Goal: Task Accomplishment & Management: Manage account settings

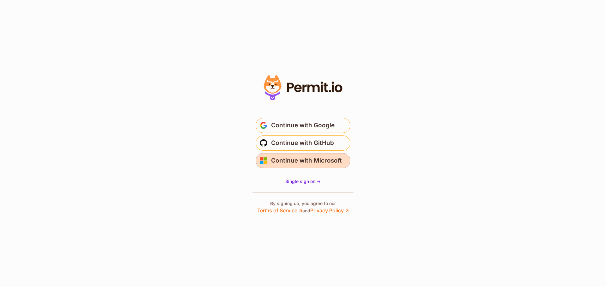
click at [308, 157] on span "Continue with Microsoft" at bounding box center [306, 161] width 71 height 10
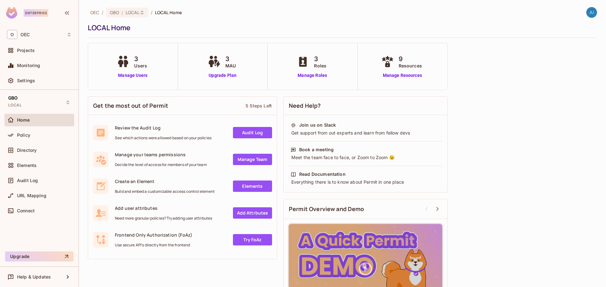
click at [30, 122] on span "Home" at bounding box center [23, 120] width 13 height 5
click at [139, 74] on link "Manage Users" at bounding box center [132, 75] width 35 height 7
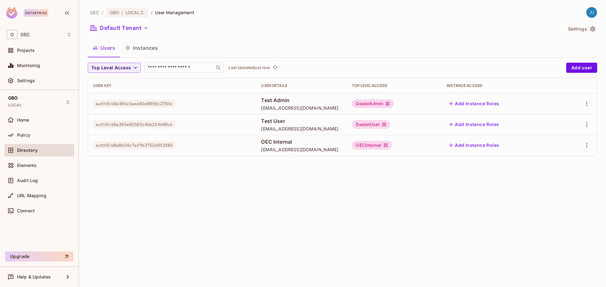
click at [131, 50] on button "Instances" at bounding box center [141, 48] width 43 height 16
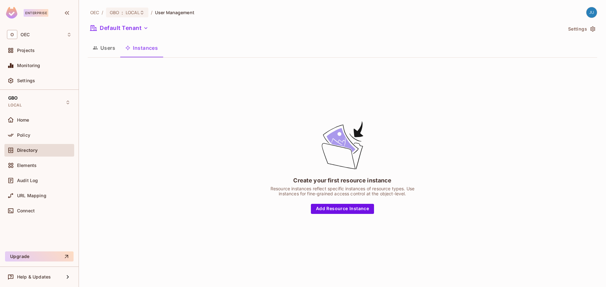
click at [98, 50] on button "Users" at bounding box center [104, 48] width 33 height 16
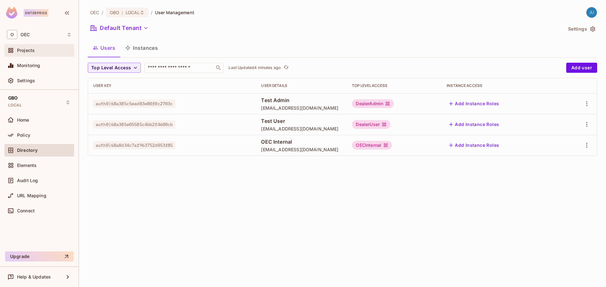
click at [28, 48] on span "Projects" at bounding box center [26, 50] width 18 height 5
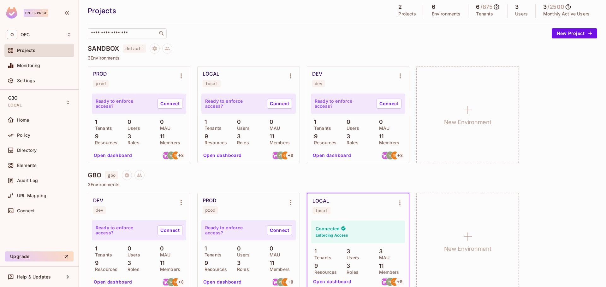
scroll to position [29, 0]
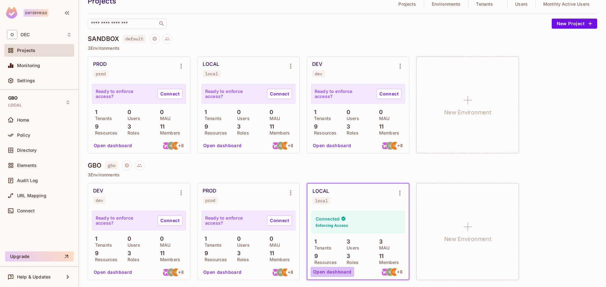
click at [338, 269] on button "Open dashboard" at bounding box center [333, 272] width 44 height 10
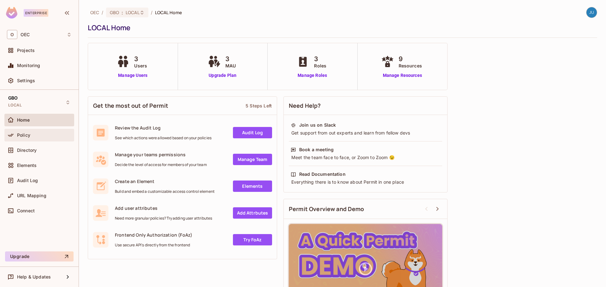
click at [21, 133] on span "Policy" at bounding box center [23, 135] width 13 height 5
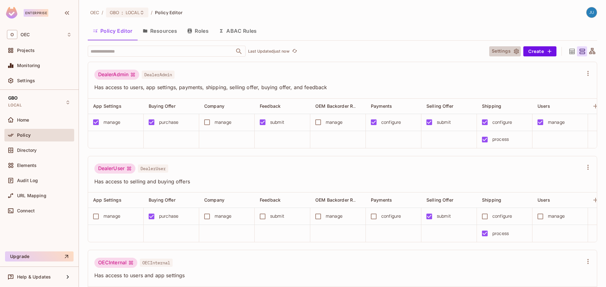
click at [494, 48] on button "Settings" at bounding box center [505, 51] width 32 height 10
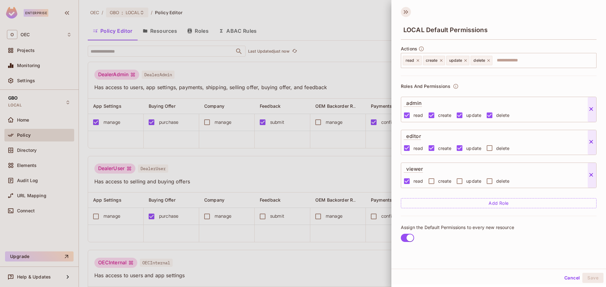
click at [404, 11] on icon at bounding box center [406, 12] width 10 height 10
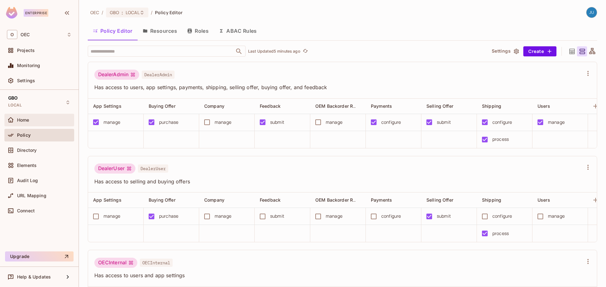
click at [23, 119] on span "Home" at bounding box center [23, 120] width 12 height 5
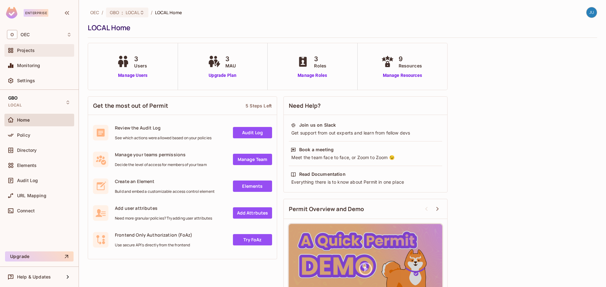
click at [39, 52] on div "Projects" at bounding box center [44, 50] width 55 height 5
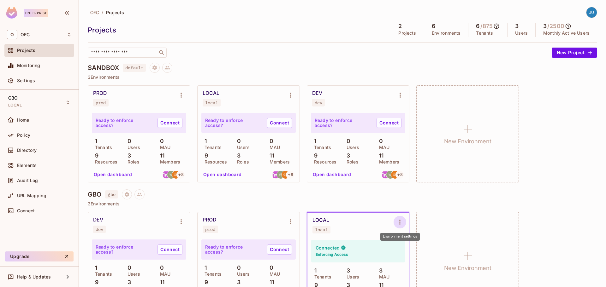
click at [396, 221] on button "Environment settings" at bounding box center [400, 222] width 13 height 13
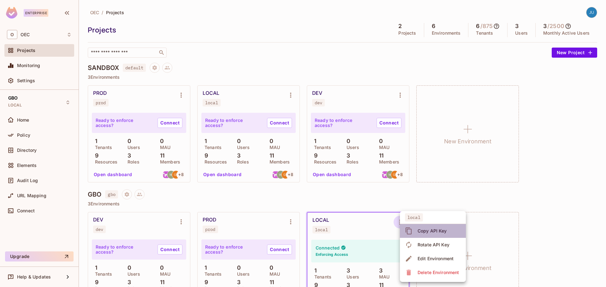
click at [435, 231] on div "Copy API Key" at bounding box center [432, 231] width 29 height 6
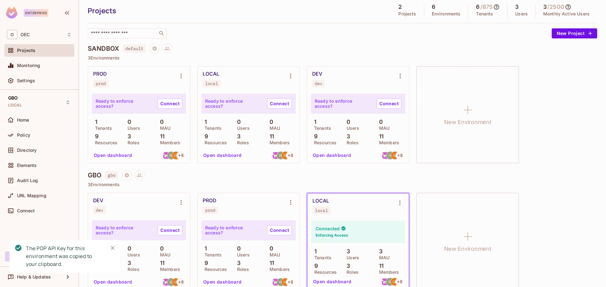
scroll to position [29, 0]
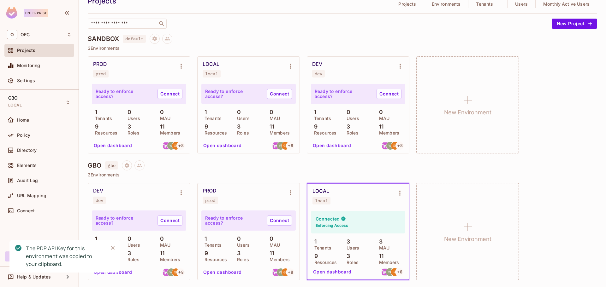
click at [324, 276] on button "Open dashboard" at bounding box center [333, 272] width 44 height 10
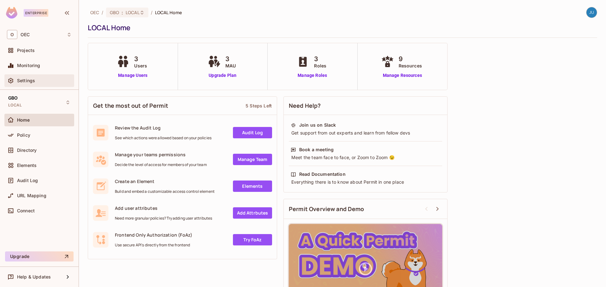
click at [26, 76] on div "Settings" at bounding box center [39, 80] width 70 height 13
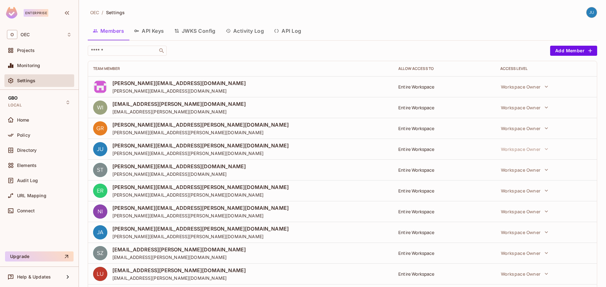
click at [155, 32] on button "API Keys" at bounding box center [149, 31] width 40 height 16
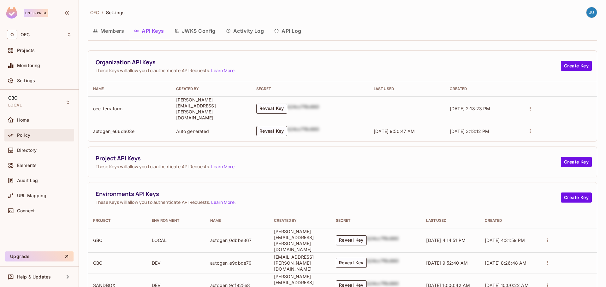
click at [47, 140] on div "Policy" at bounding box center [39, 135] width 70 height 13
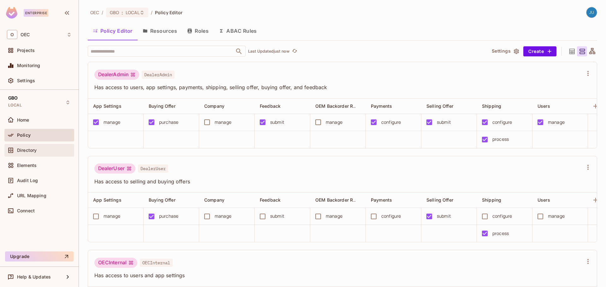
click at [31, 148] on span "Directory" at bounding box center [27, 150] width 20 height 5
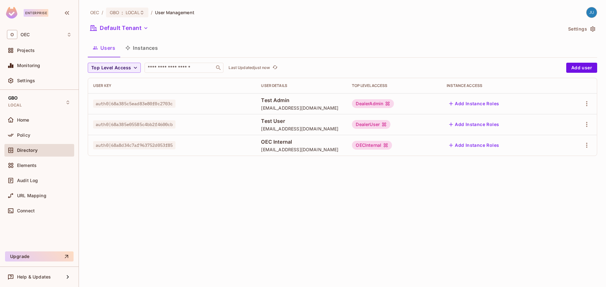
click at [394, 106] on div "DealerAdmin" at bounding box center [373, 103] width 42 height 9
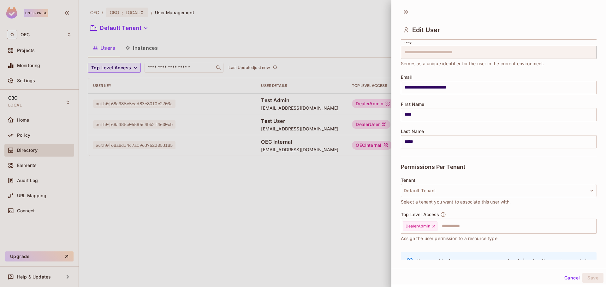
scroll to position [54, 0]
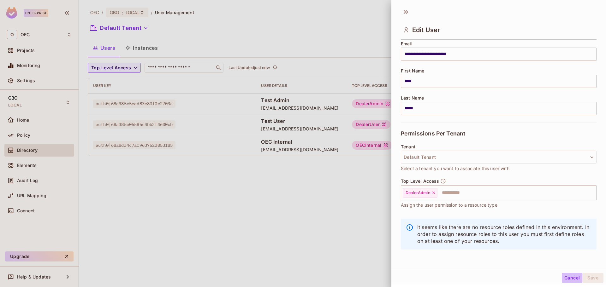
click at [569, 277] on button "Cancel" at bounding box center [572, 278] width 21 height 10
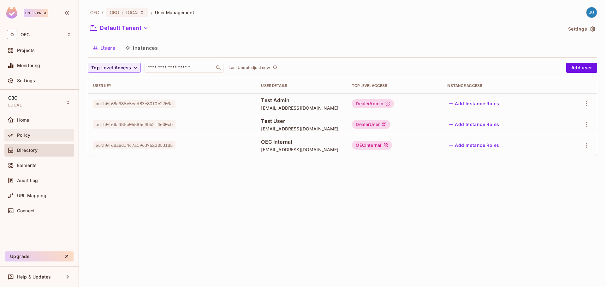
click at [36, 135] on div "Policy" at bounding box center [44, 135] width 55 height 5
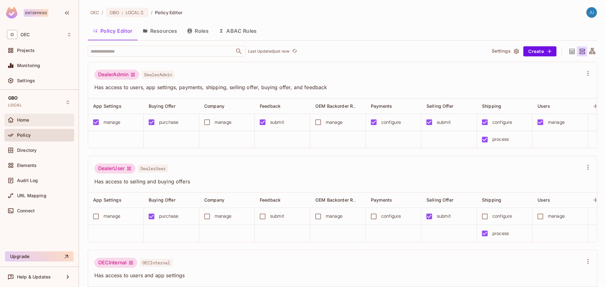
click at [36, 122] on div "Home" at bounding box center [44, 120] width 55 height 5
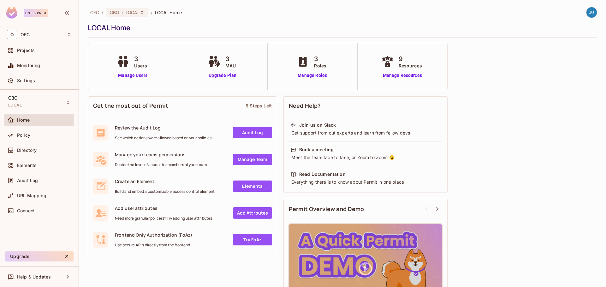
click at [33, 58] on div "Projects" at bounding box center [39, 51] width 70 height 15
click at [36, 51] on div "Projects" at bounding box center [44, 50] width 55 height 5
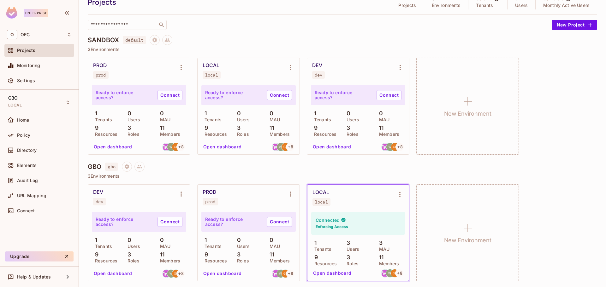
scroll to position [29, 0]
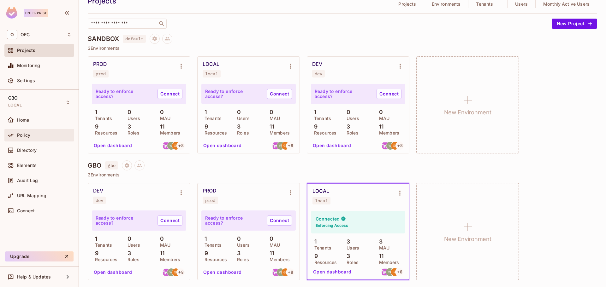
click at [27, 137] on span "Policy" at bounding box center [23, 135] width 13 height 5
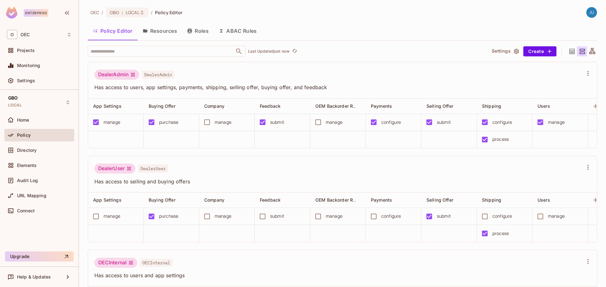
click at [168, 30] on button "Resources" at bounding box center [160, 31] width 44 height 16
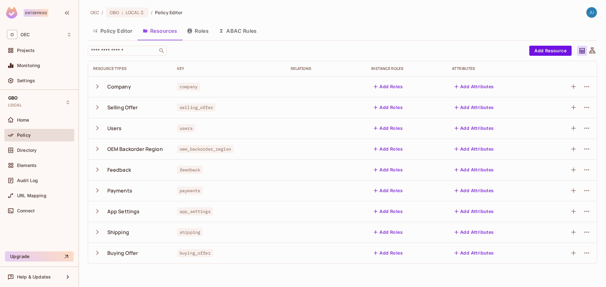
click at [203, 30] on button "Roles" at bounding box center [198, 31] width 32 height 16
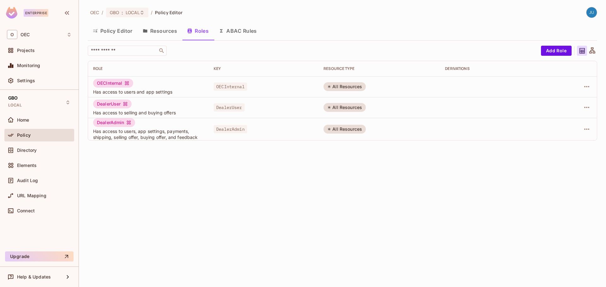
click at [117, 28] on button "Policy Editor" at bounding box center [113, 31] width 50 height 16
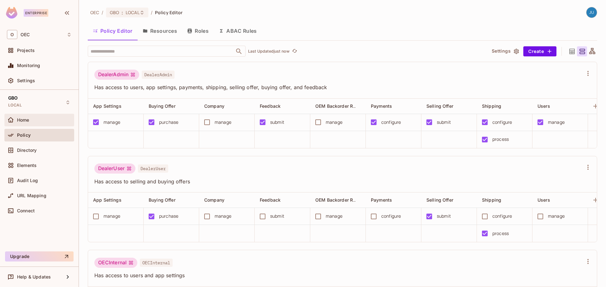
click at [52, 119] on div "Home" at bounding box center [44, 120] width 55 height 5
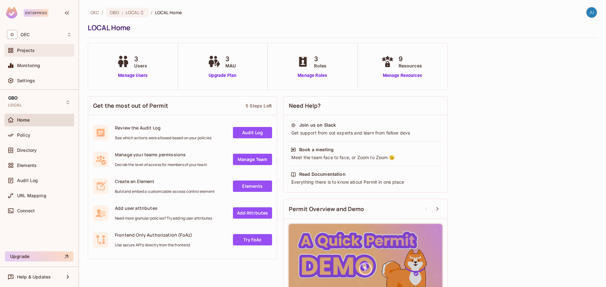
click at [39, 54] on div "Projects" at bounding box center [39, 51] width 65 height 8
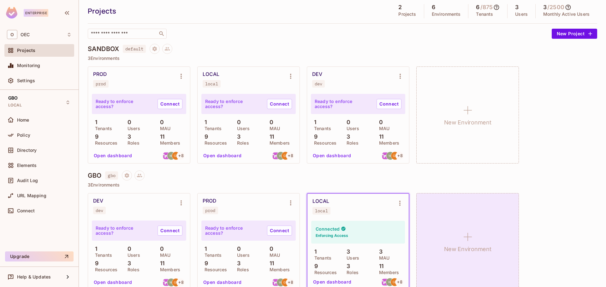
scroll to position [29, 0]
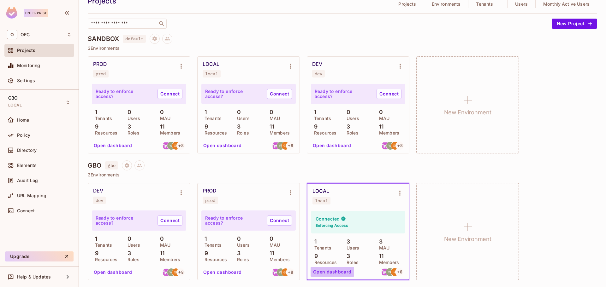
click at [332, 275] on button "Open dashboard" at bounding box center [333, 272] width 44 height 10
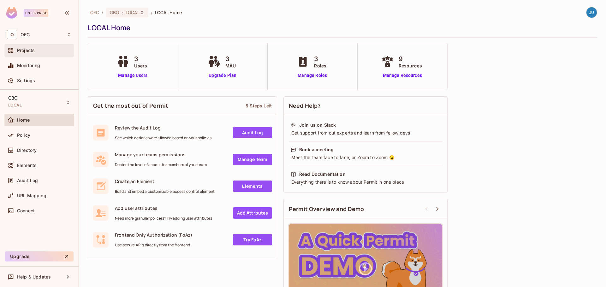
click at [57, 53] on div "Projects" at bounding box center [39, 51] width 65 height 8
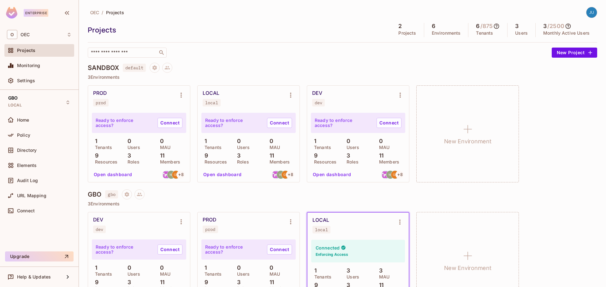
scroll to position [29, 0]
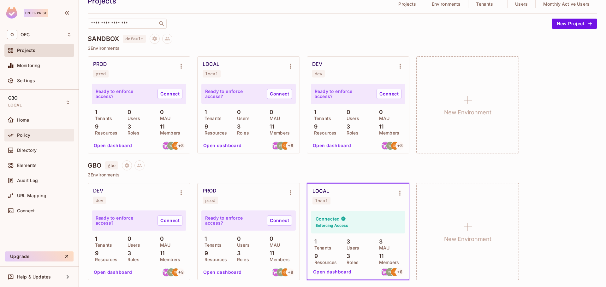
click at [42, 135] on div "Policy" at bounding box center [44, 135] width 55 height 5
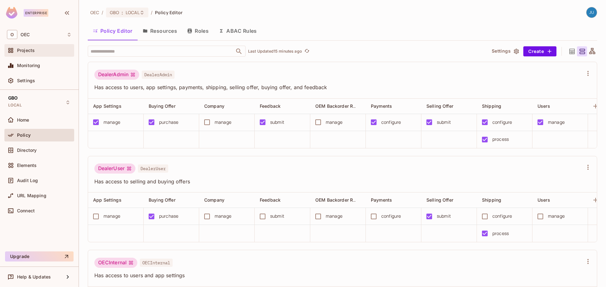
click at [28, 52] on span "Projects" at bounding box center [26, 50] width 18 height 5
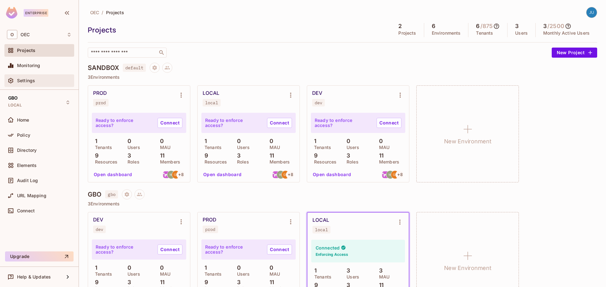
click at [55, 78] on div "Settings" at bounding box center [44, 80] width 55 height 5
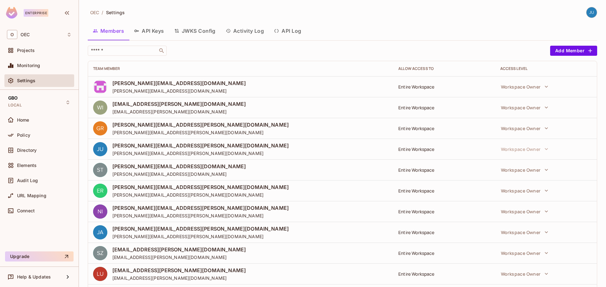
click at [155, 31] on button "API Keys" at bounding box center [149, 31] width 40 height 16
